Goal: Find specific page/section: Find specific page/section

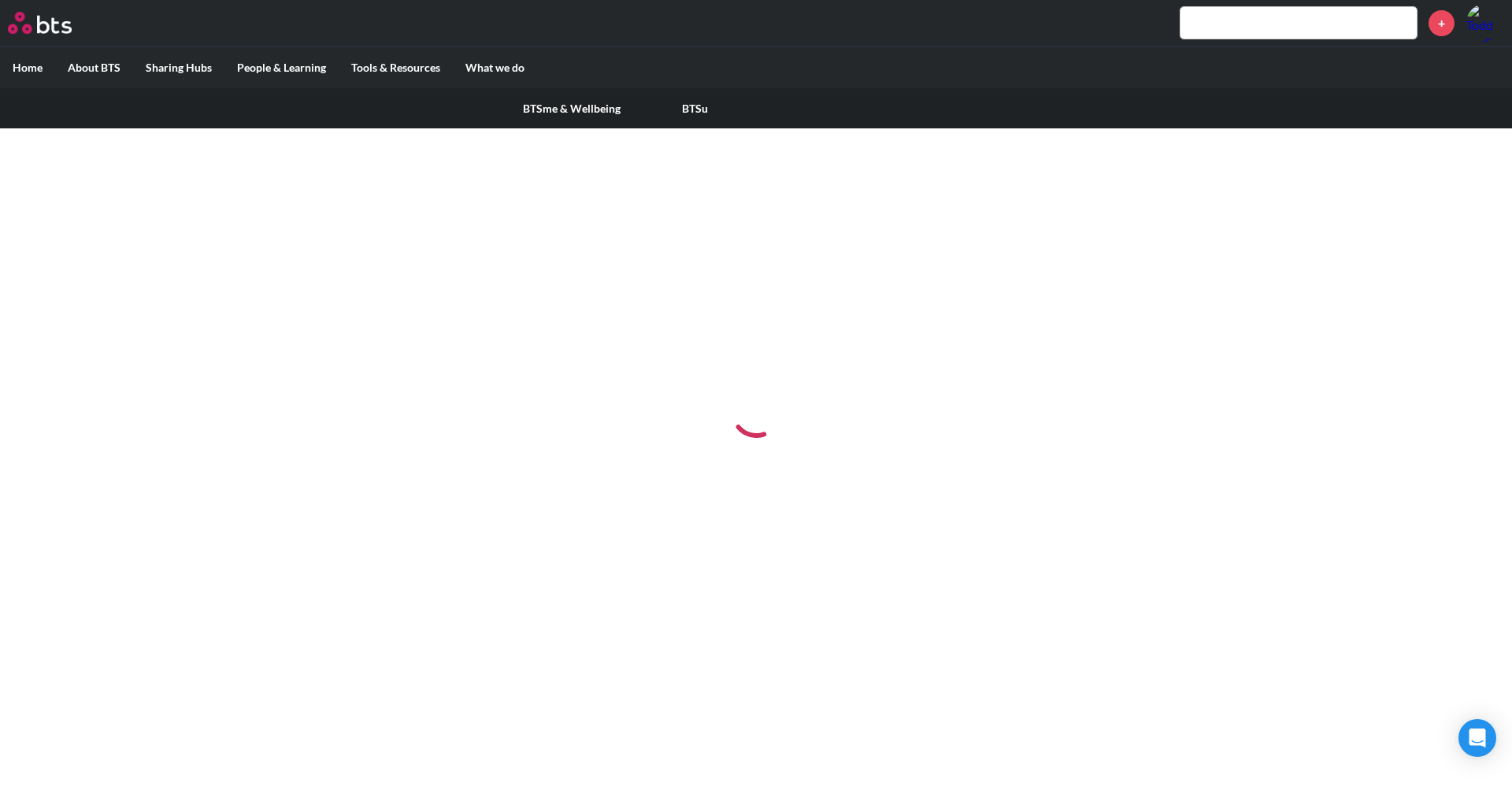
click at [265, 72] on label "People & Learning" at bounding box center [281, 68] width 114 height 41
click at [0, 0] on input "People & Learning" at bounding box center [0, 0] width 0 height 0
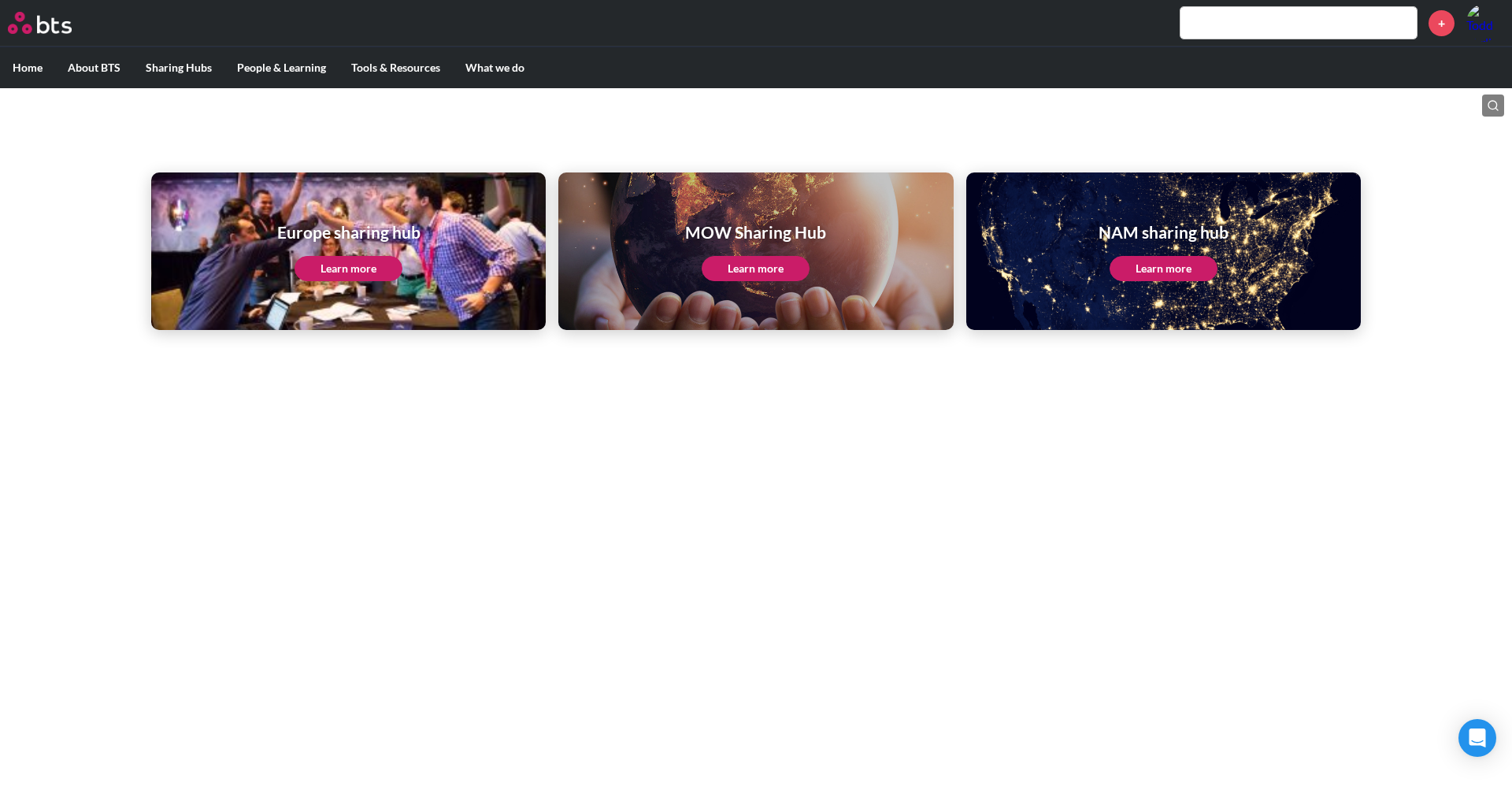
click at [1167, 271] on link "Learn more" at bounding box center [1163, 268] width 108 height 25
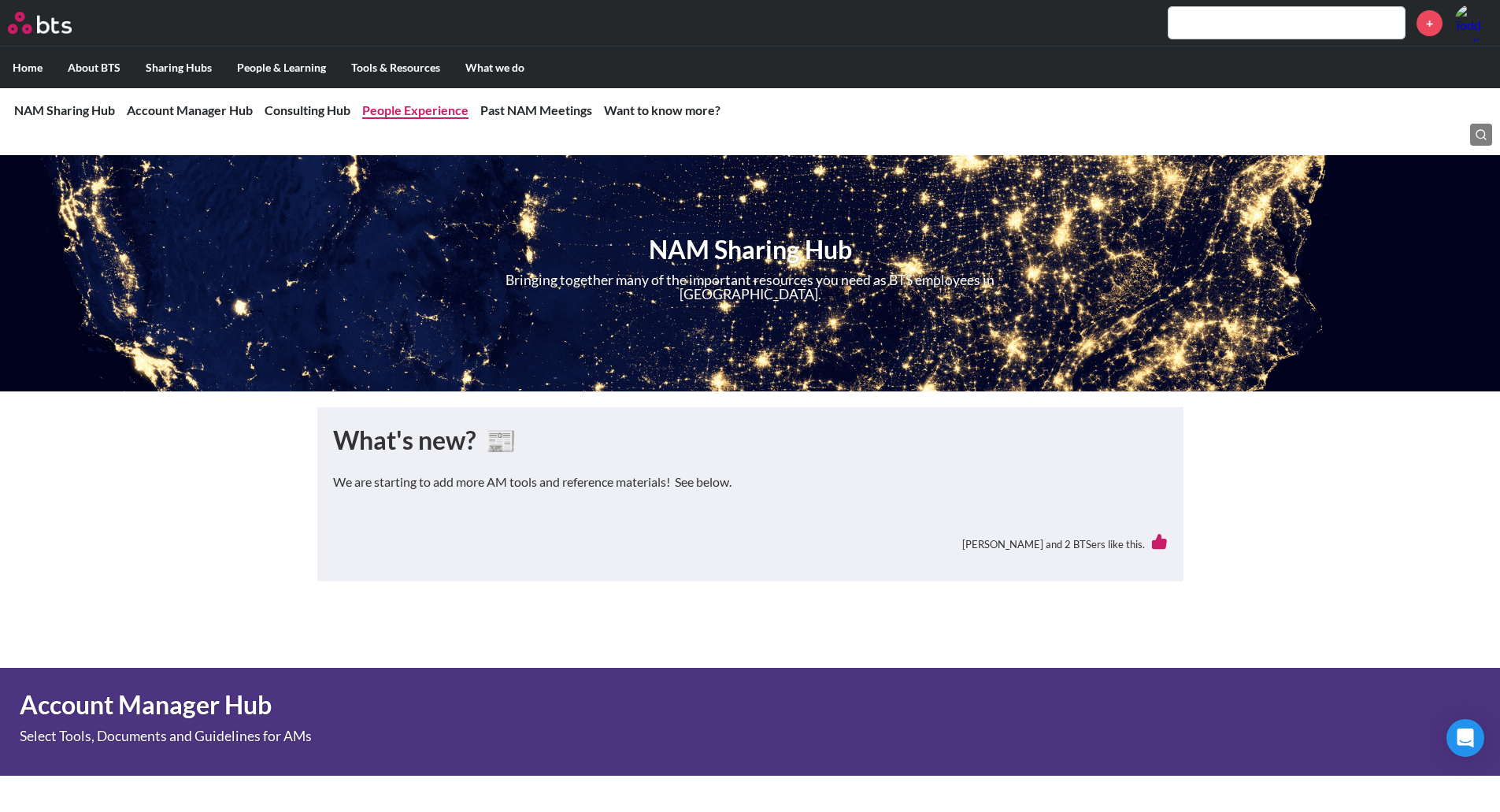
click at [421, 106] on link "People Experience" at bounding box center [415, 109] width 107 height 15
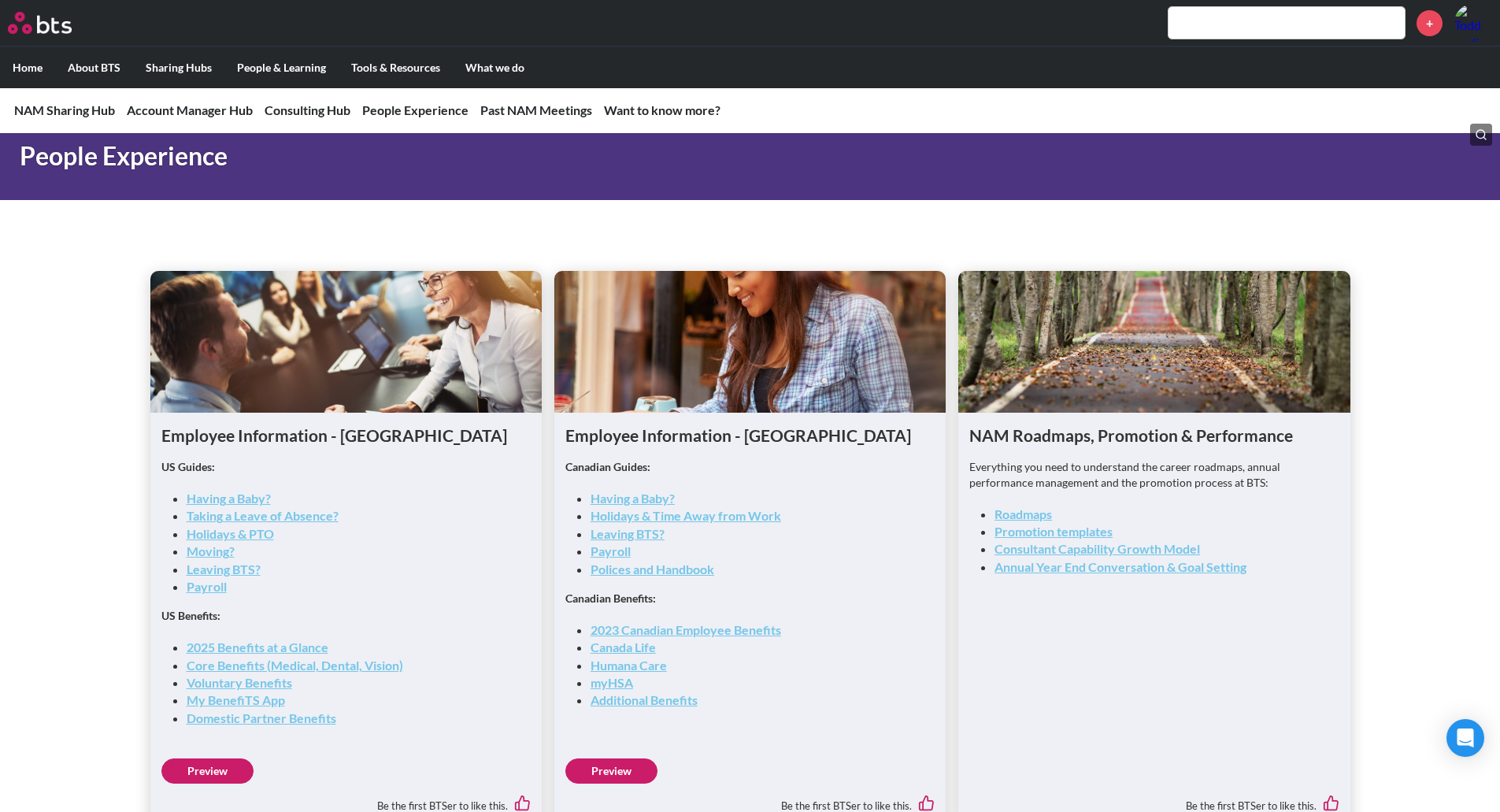
scroll to position [2078, 0]
click at [39, 71] on label "Home" at bounding box center [28, 68] width 55 height 41
click at [0, 0] on input "Home" at bounding box center [0, 0] width 0 height 0
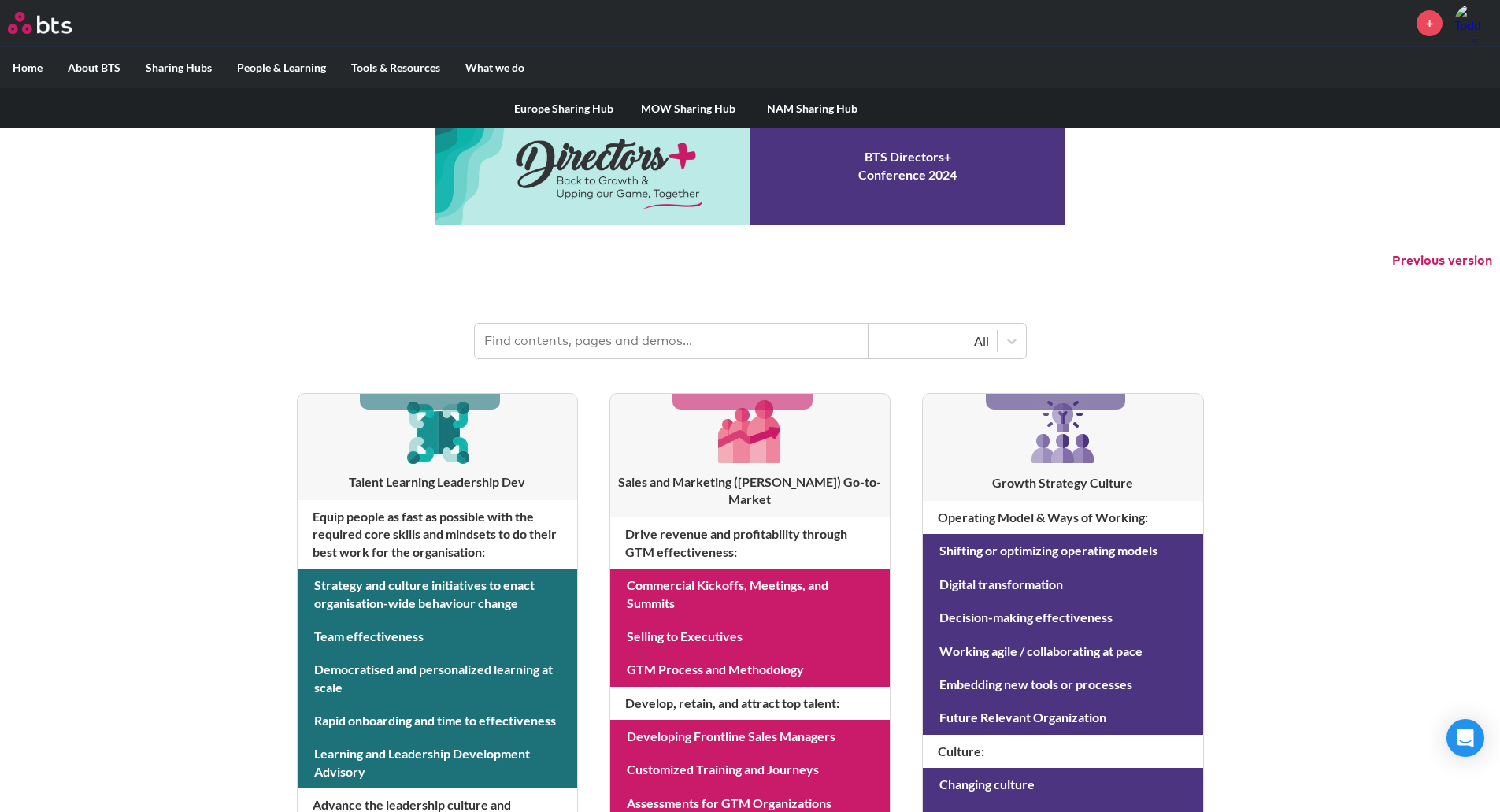
click at [836, 105] on link "NAM Sharing Hub" at bounding box center [813, 108] width 125 height 41
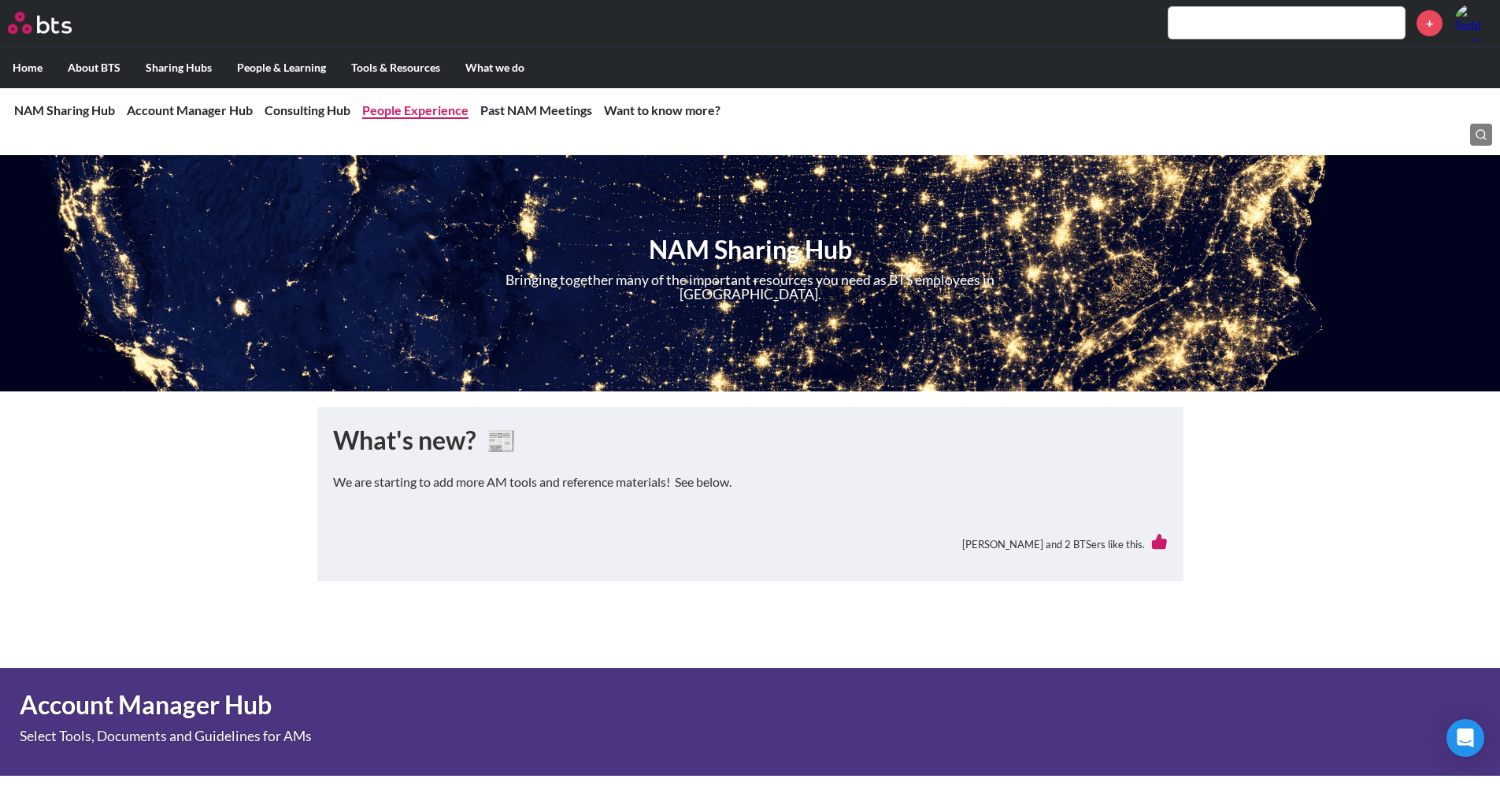
click at [394, 114] on link "People Experience" at bounding box center [415, 109] width 107 height 15
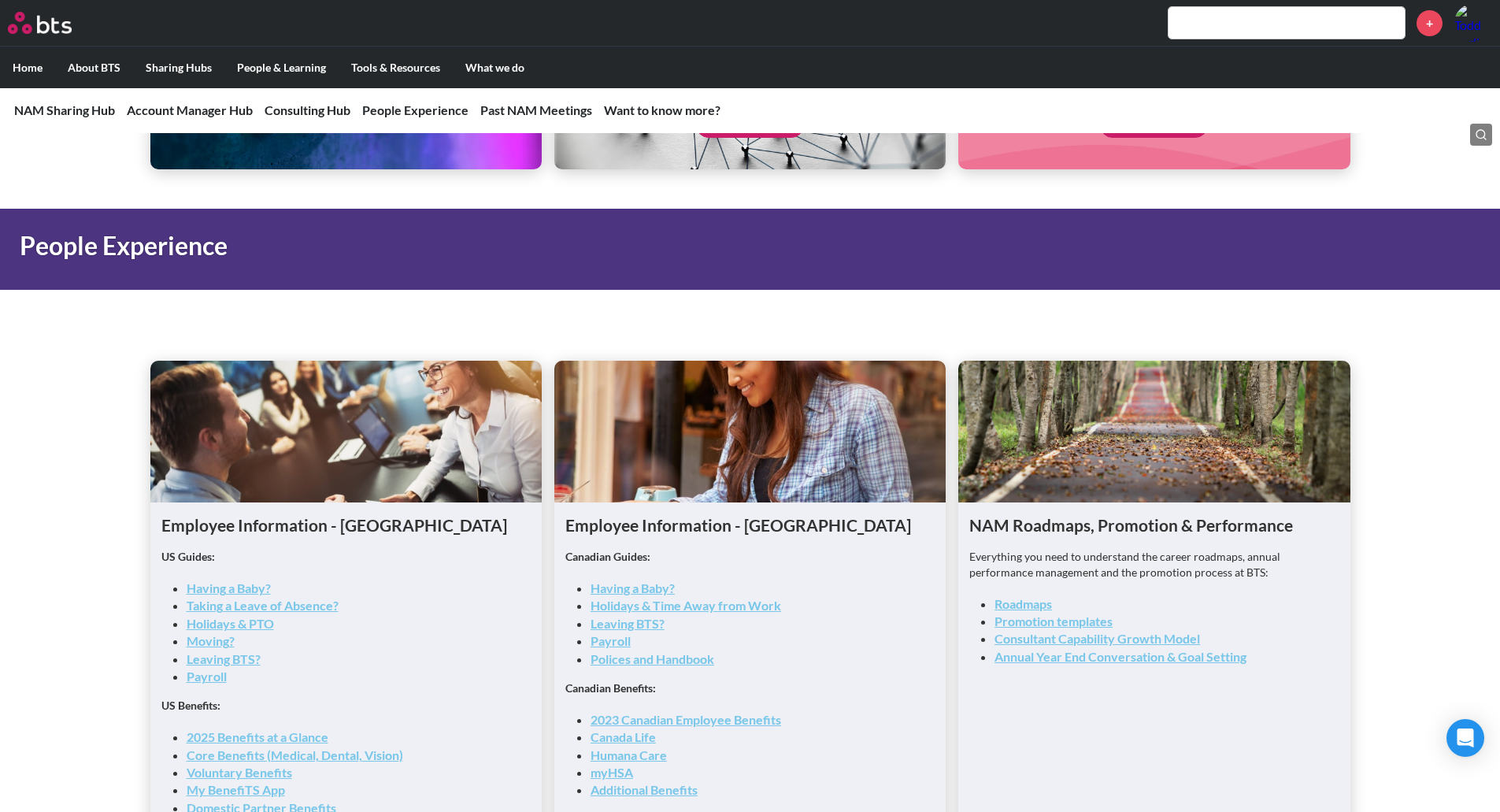
scroll to position [1999, 0]
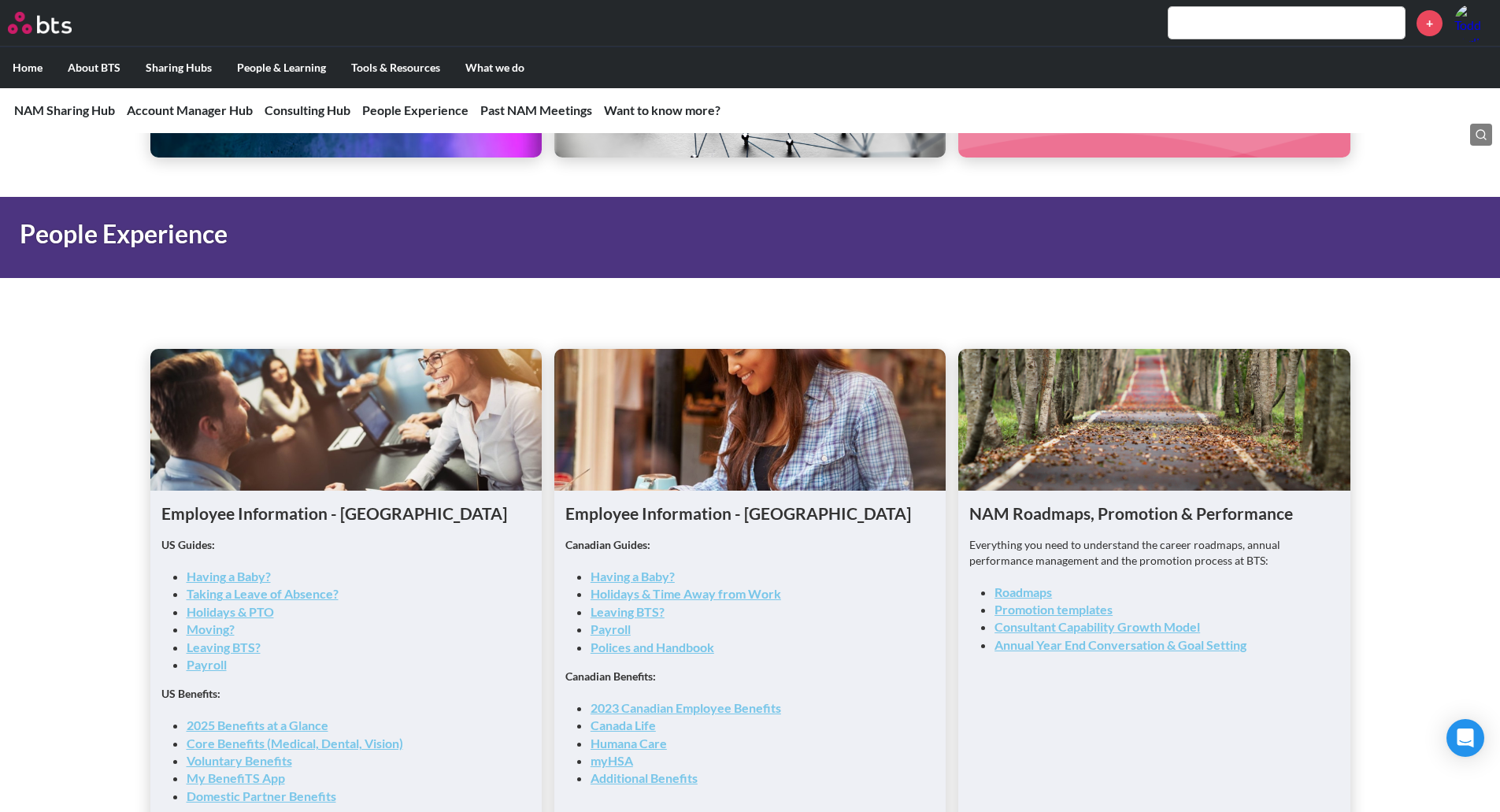
click at [1036, 590] on link "Roadmaps" at bounding box center [1023, 591] width 57 height 15
